Goal: Use online tool/utility

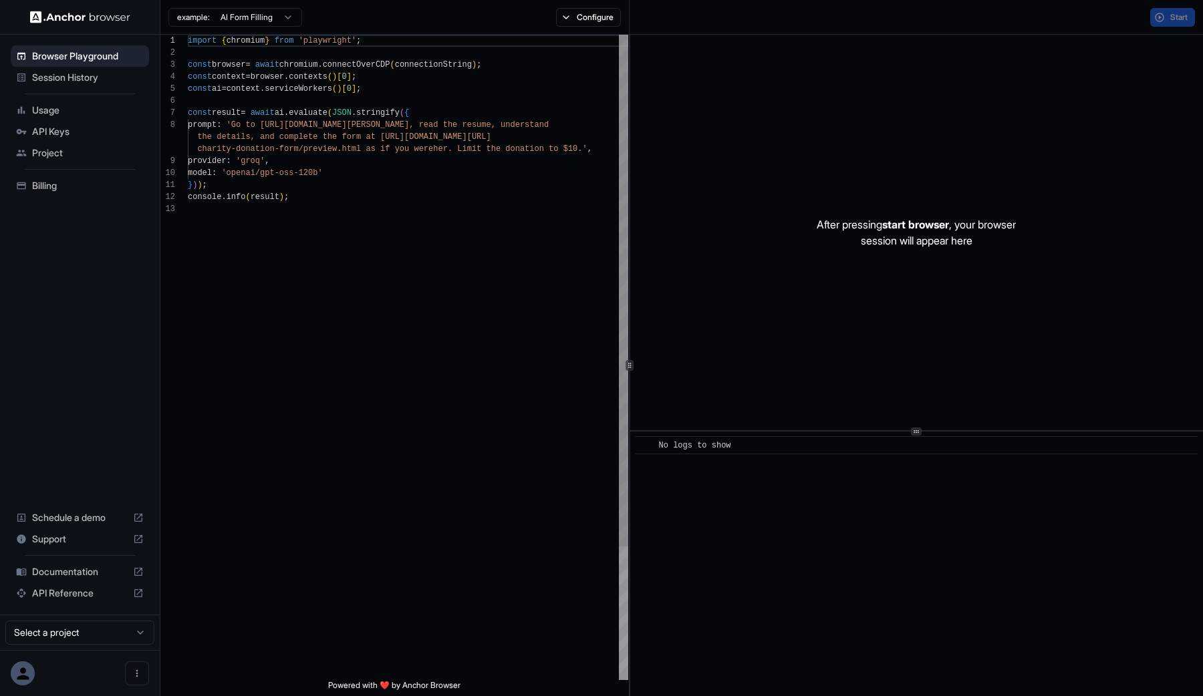
scroll to position [96, 0]
